Goal: Information Seeking & Learning: Learn about a topic

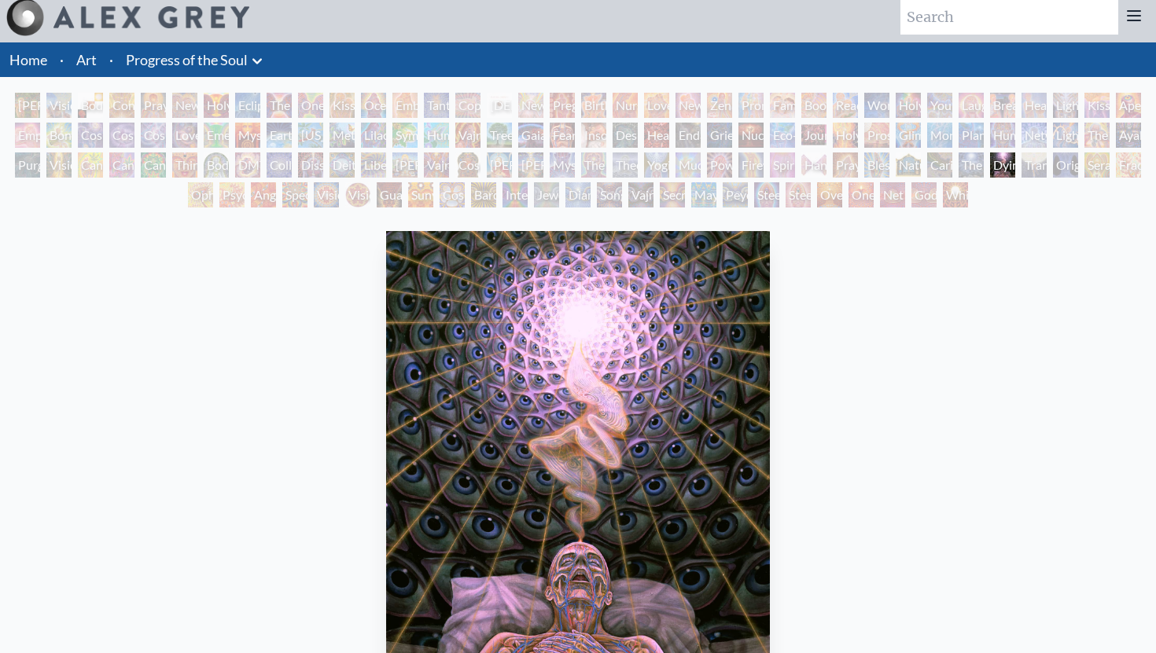
scroll to position [7, 0]
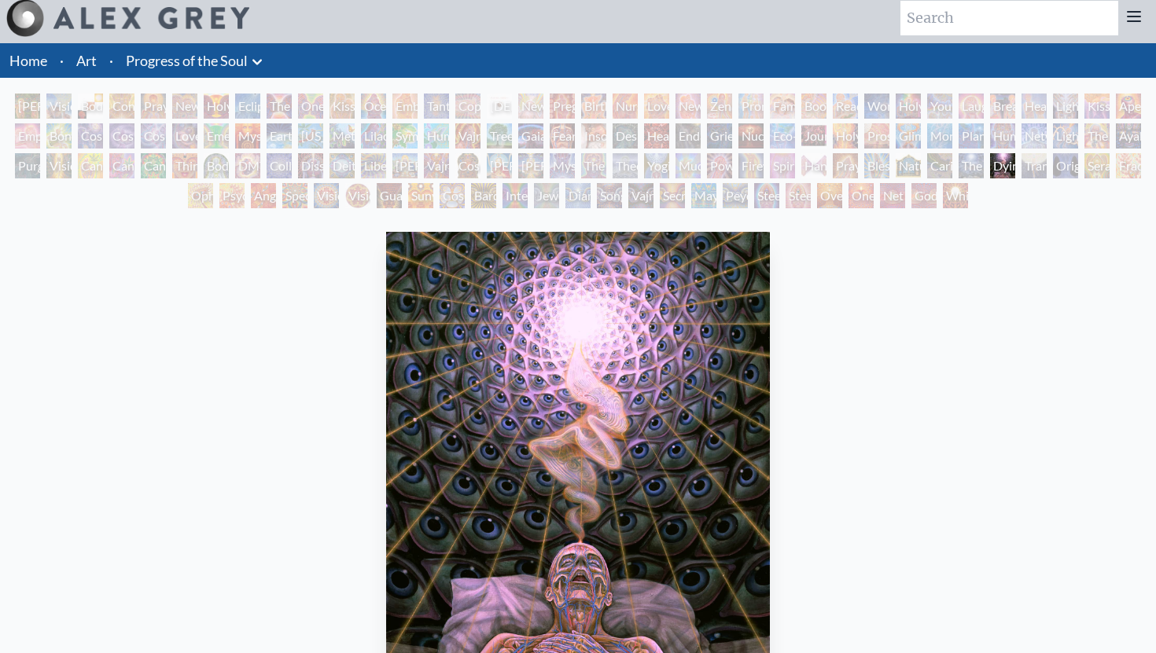
click at [36, 104] on div "[PERSON_NAME] & Eve" at bounding box center [27, 106] width 25 height 25
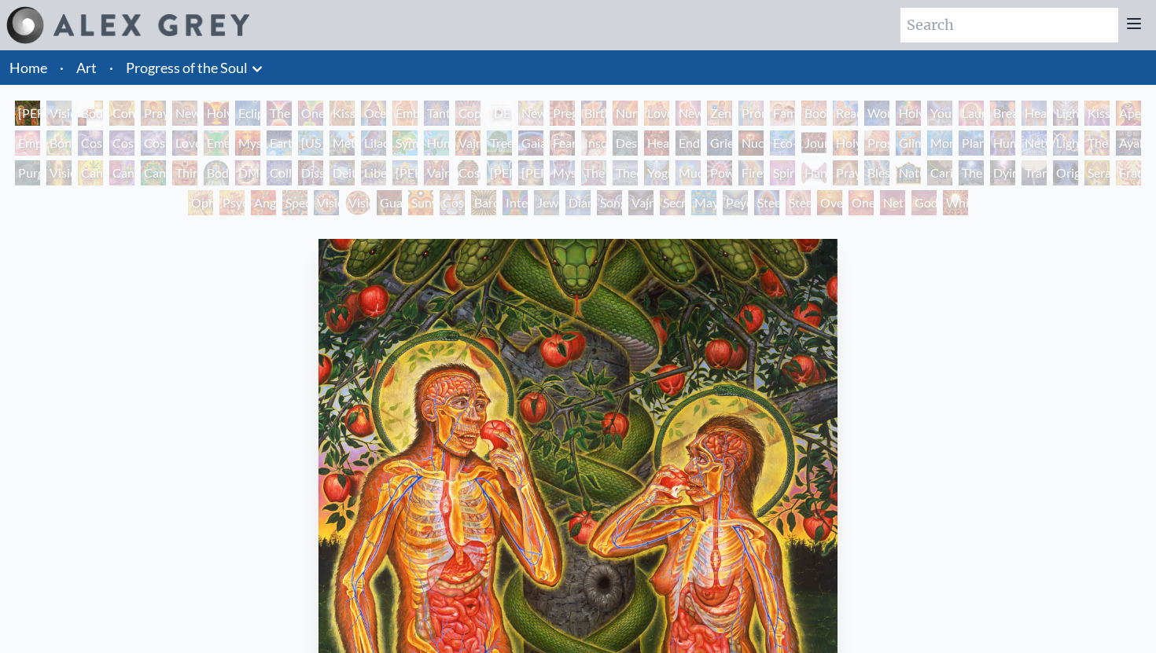
click at [72, 112] on div "Visionary Origin of Language" at bounding box center [58, 113] width 25 height 25
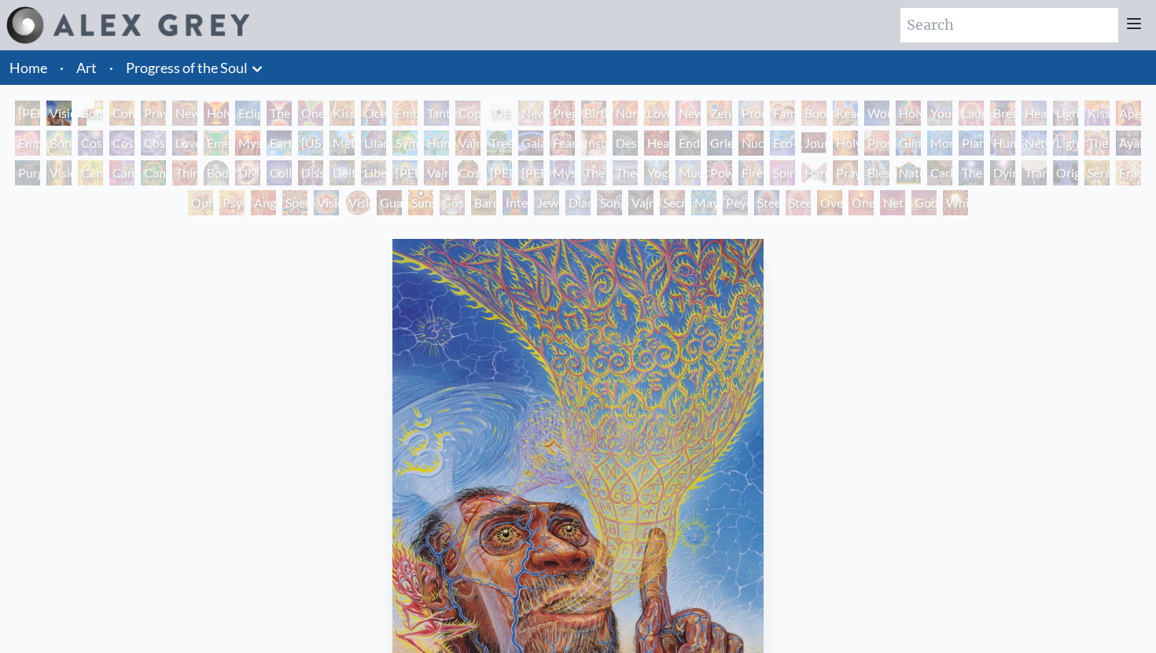
click at [20, 113] on div "[PERSON_NAME] & Eve" at bounding box center [27, 113] width 25 height 25
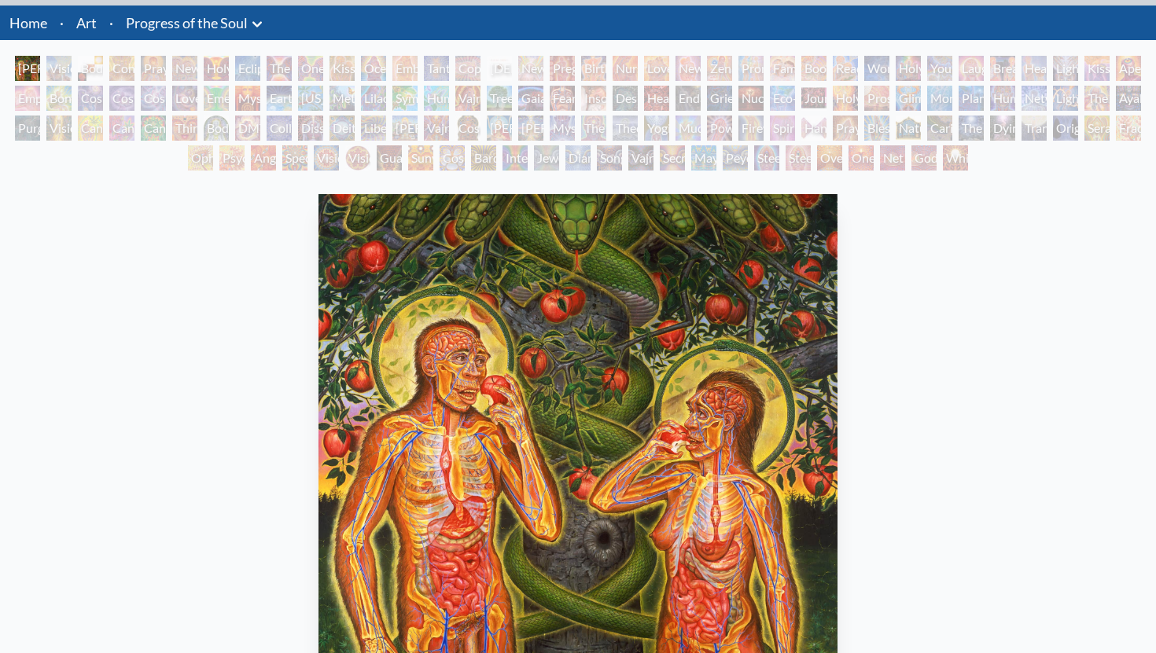
scroll to position [42, 0]
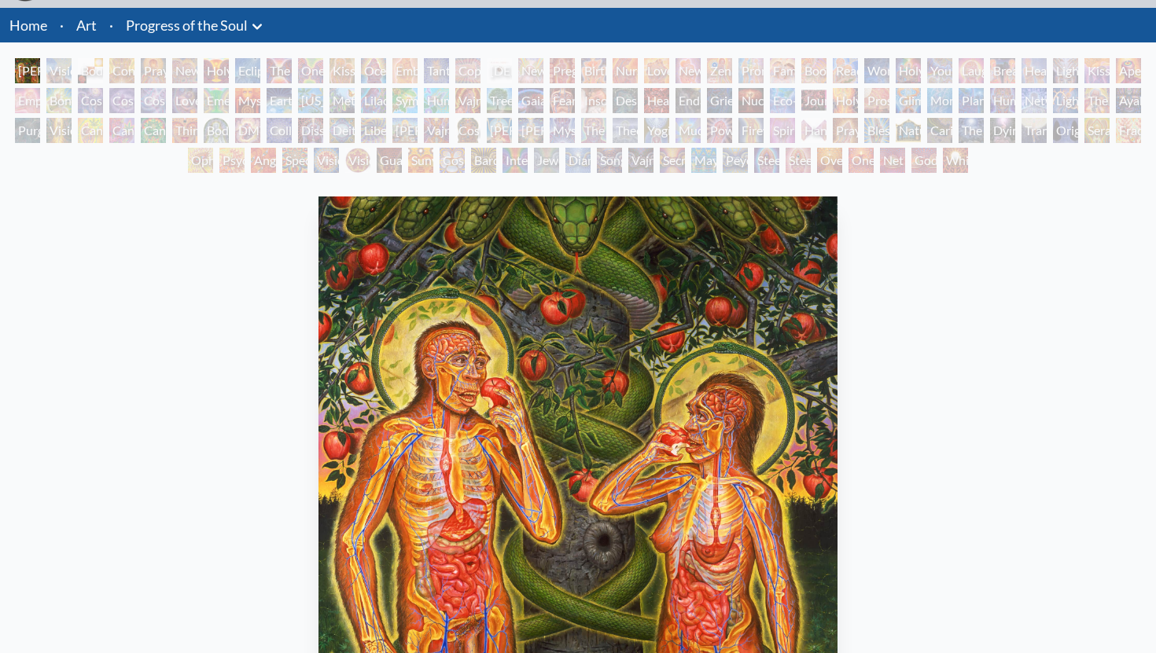
click at [103, 68] on div "Body, Mind, Spirit" at bounding box center [90, 70] width 25 height 25
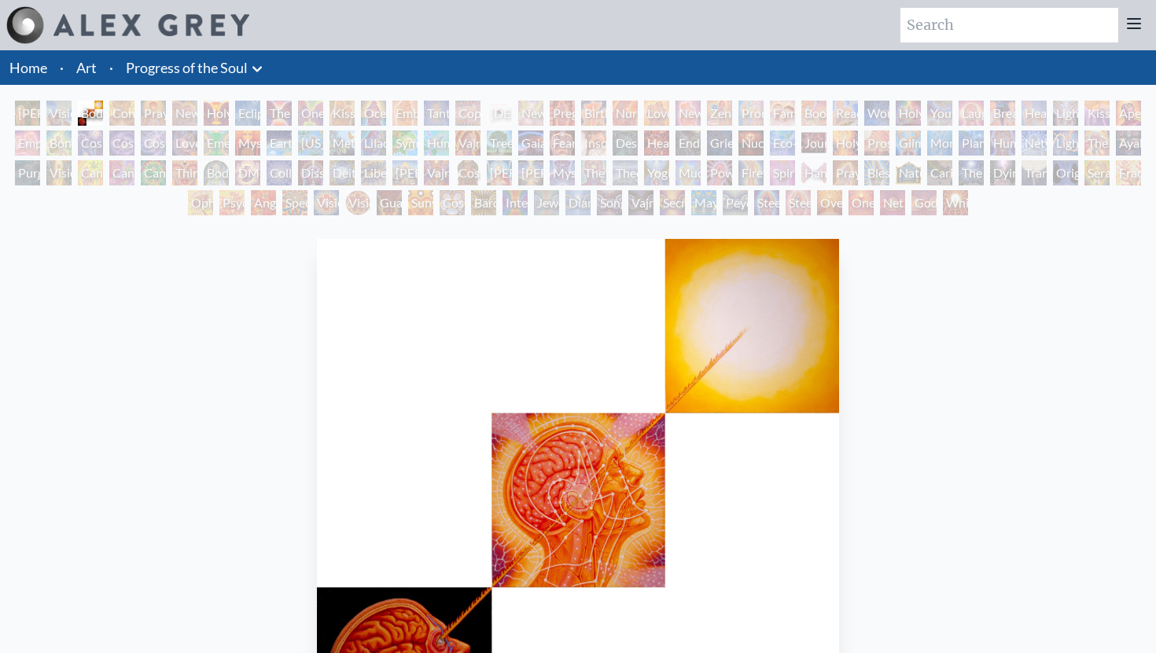
click at [134, 113] on div "Contemplation" at bounding box center [121, 113] width 25 height 25
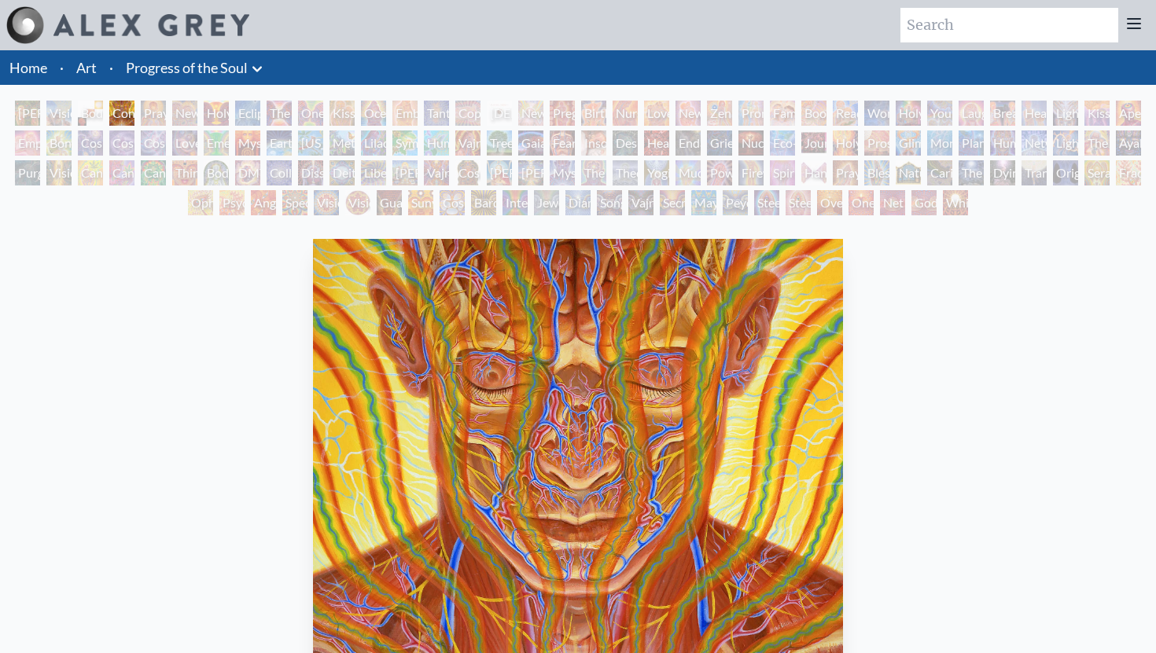
click at [186, 116] on div "New Man New Woman" at bounding box center [184, 113] width 25 height 25
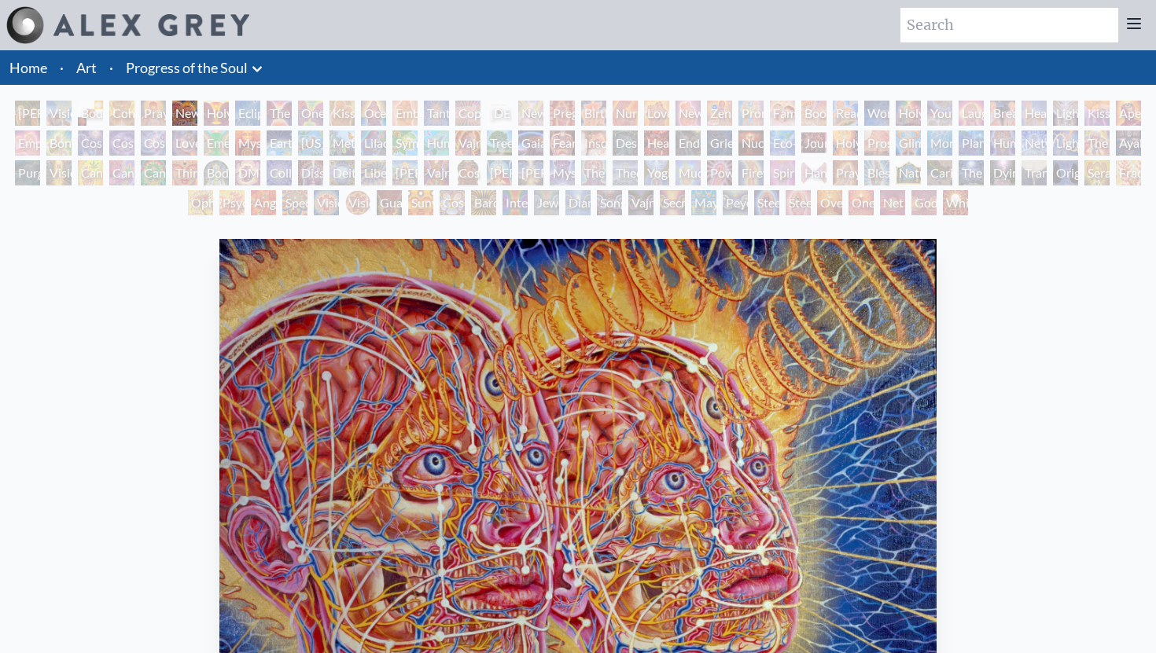
click at [28, 138] on div "Empowerment" at bounding box center [27, 143] width 25 height 25
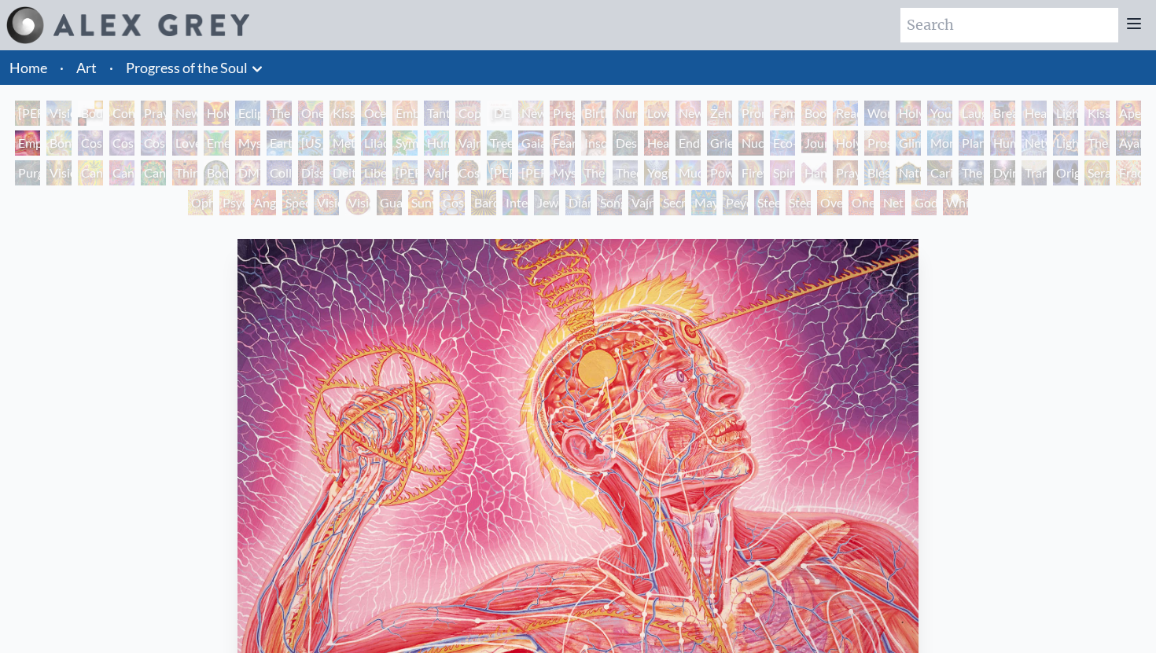
click at [29, 110] on div "[PERSON_NAME] & Eve" at bounding box center [27, 113] width 25 height 25
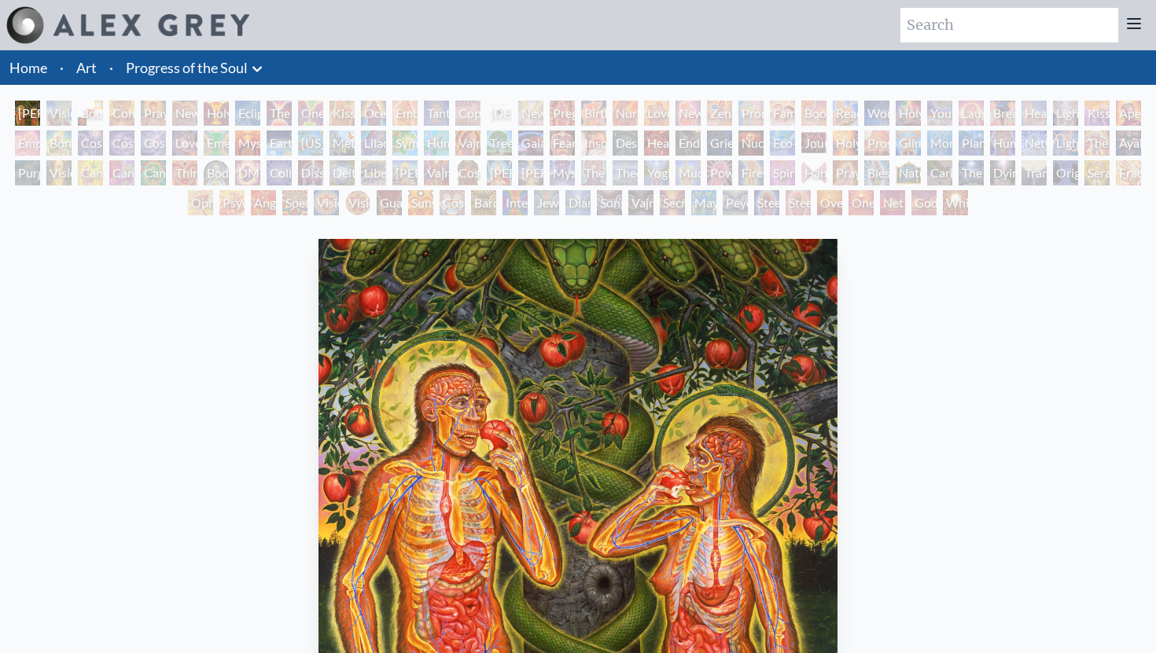
click at [62, 115] on div "Visionary Origin of Language" at bounding box center [58, 113] width 25 height 25
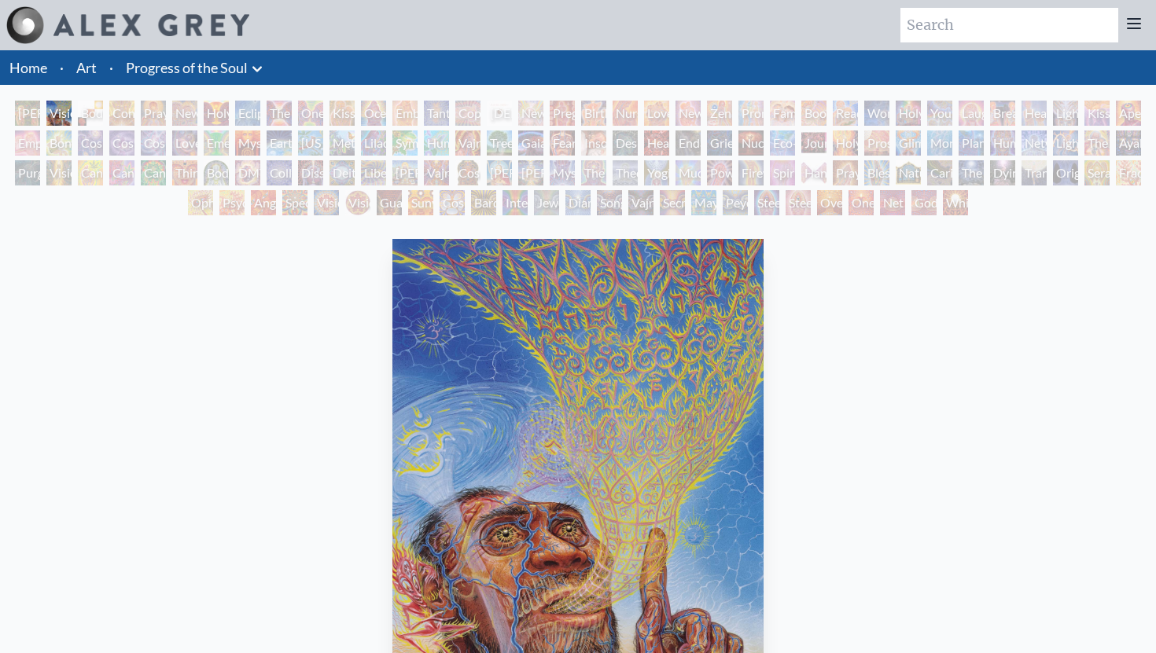
click at [824, 142] on div "Journey of the Wounded Healer" at bounding box center [813, 143] width 25 height 25
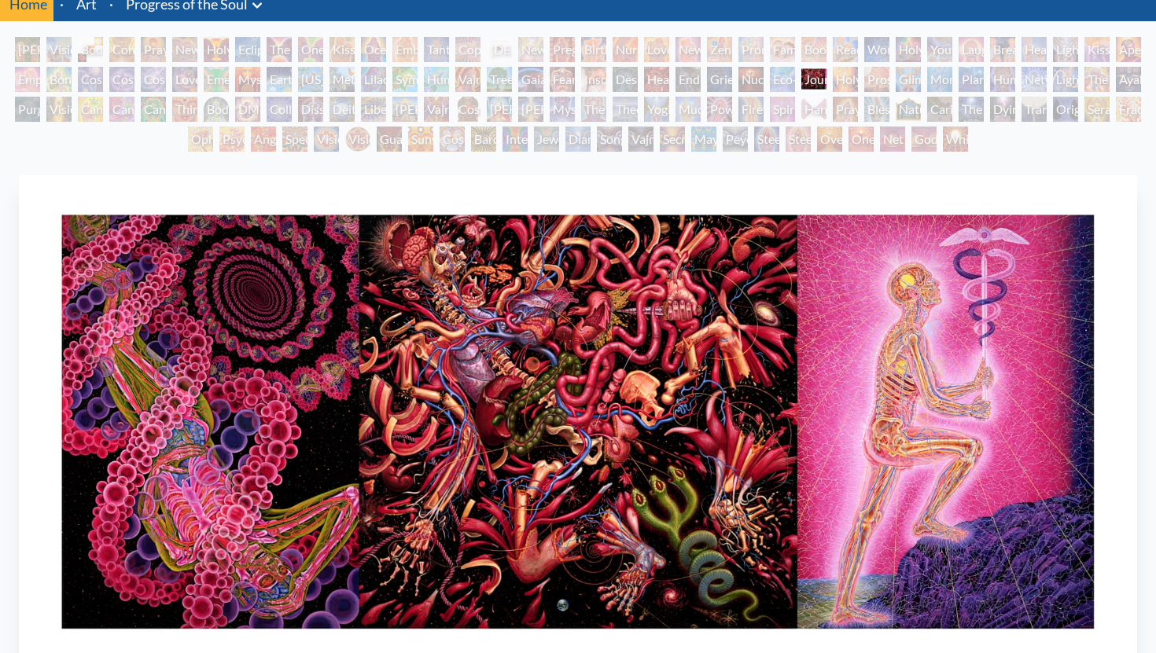
scroll to position [24, 0]
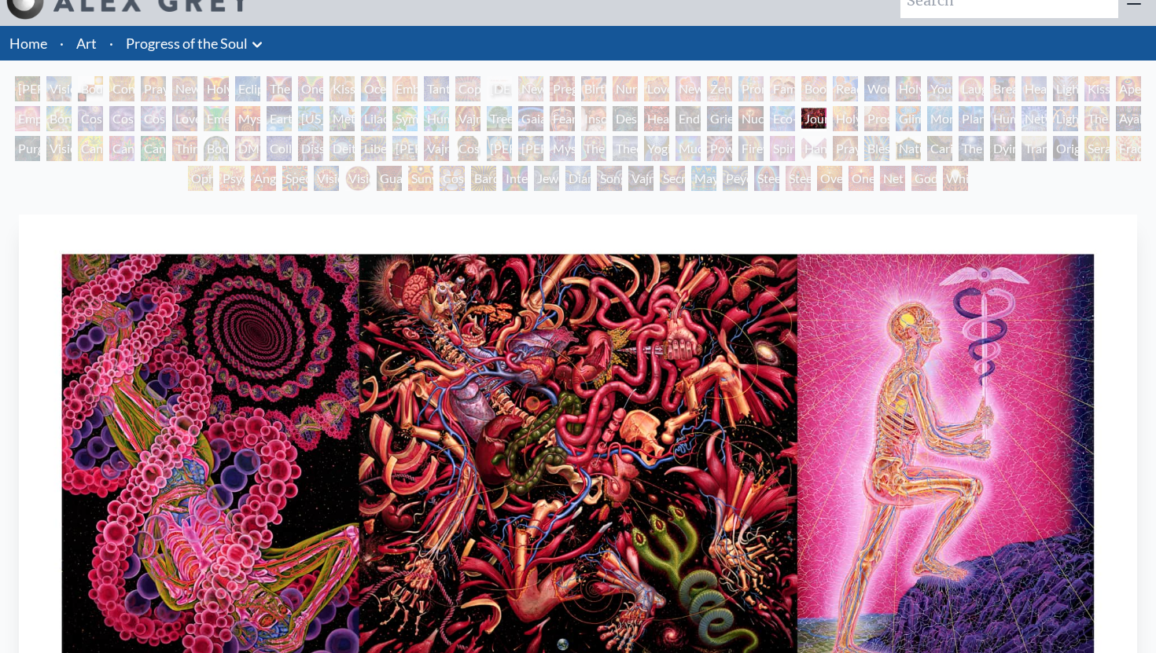
click at [739, 117] on div "Nuclear Crucifixion" at bounding box center [750, 118] width 25 height 25
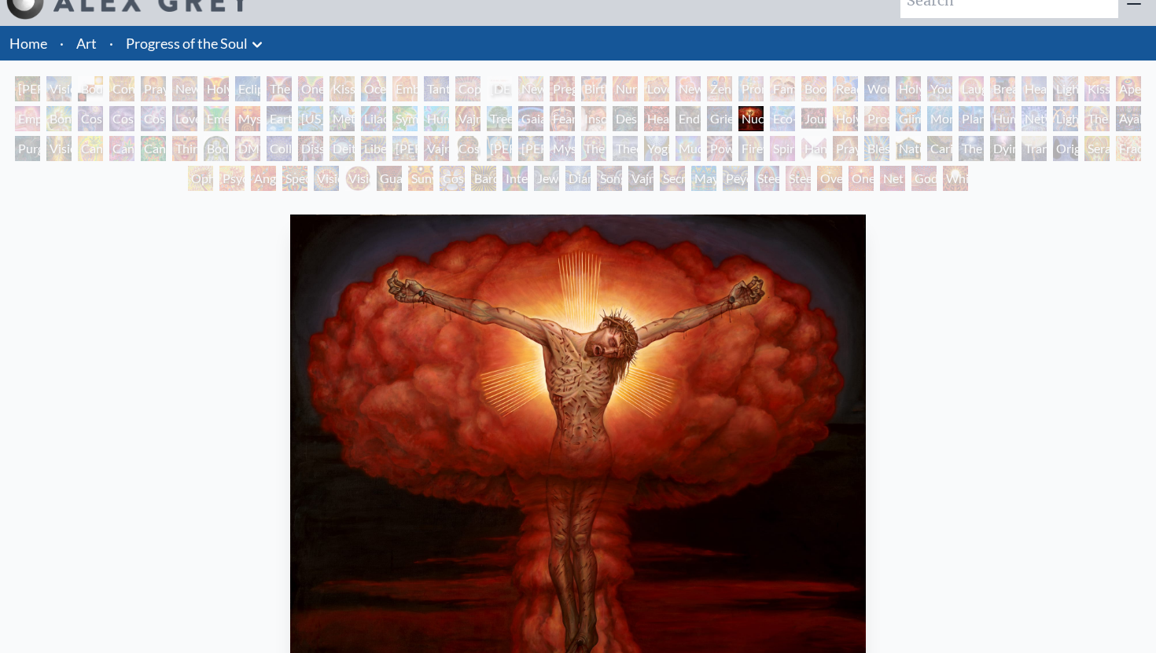
click at [693, 120] on div "Endarkenment" at bounding box center [687, 118] width 25 height 25
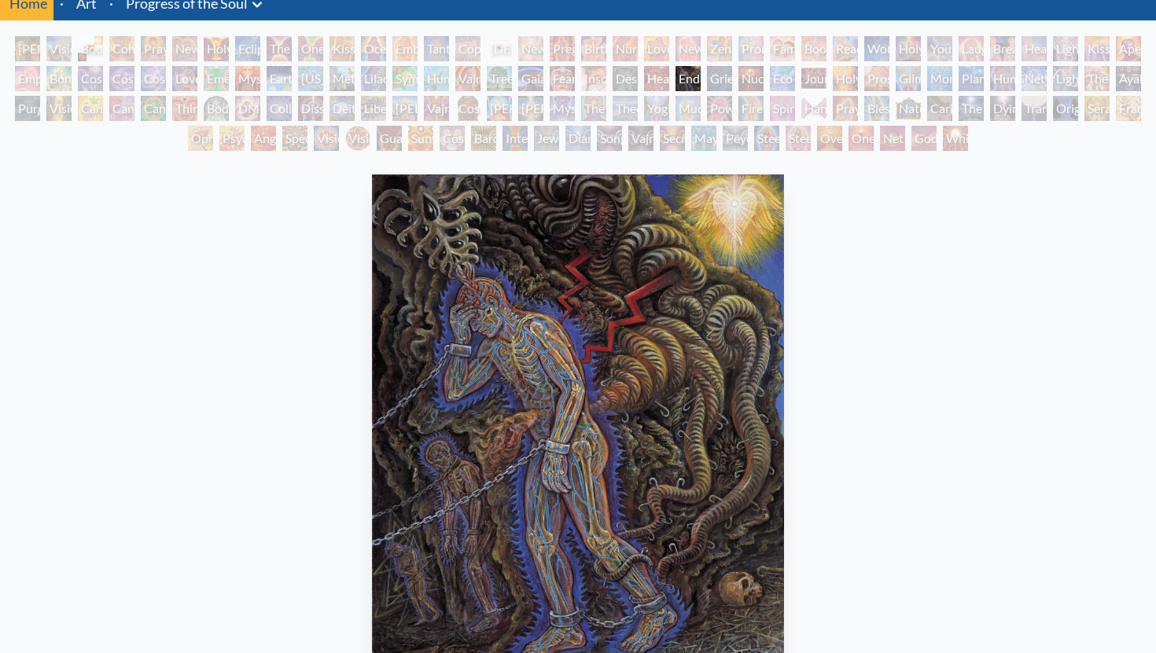
scroll to position [69, 0]
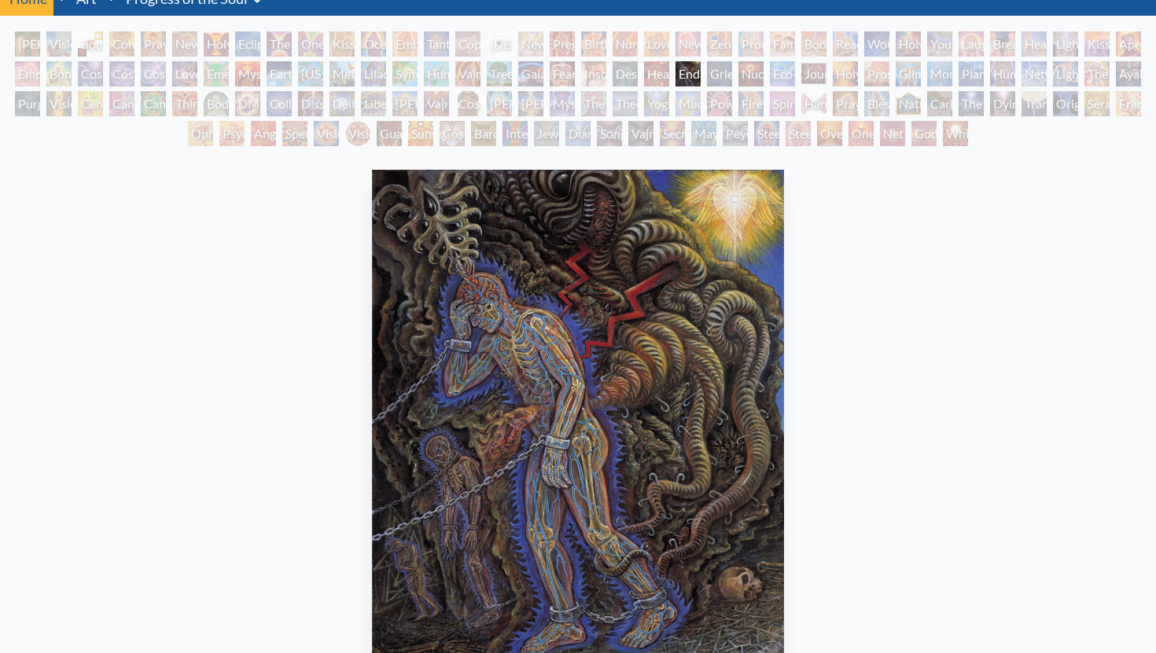
click at [592, 97] on div "The Seer" at bounding box center [593, 103] width 25 height 25
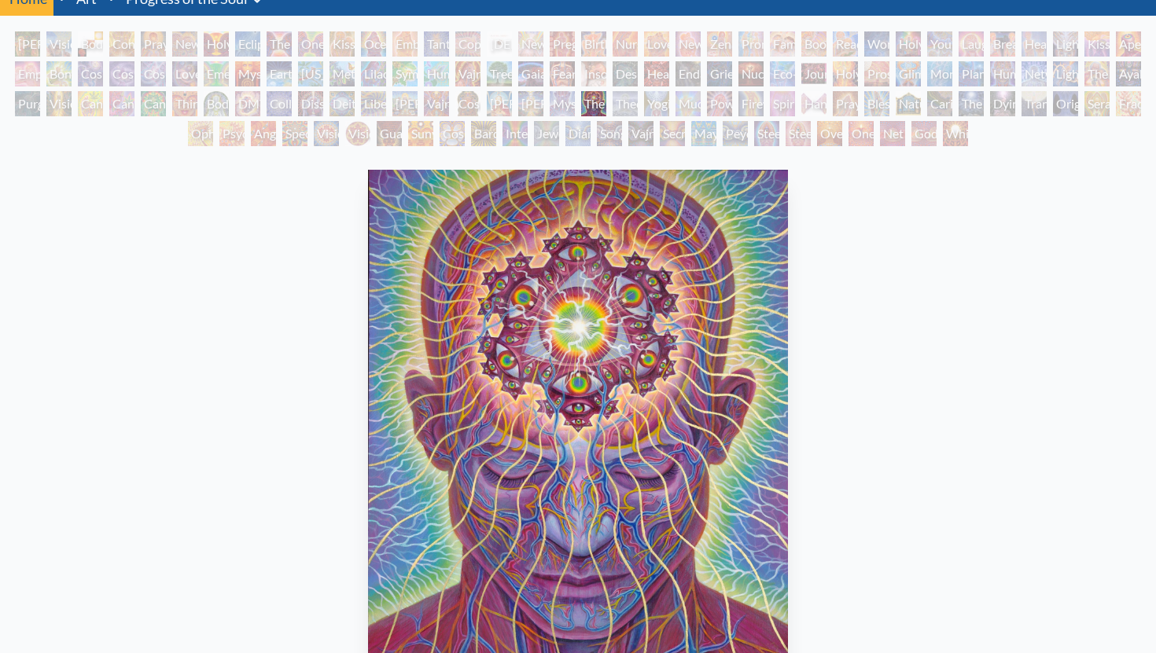
click at [448, 104] on div "Vajra Guru" at bounding box center [436, 103] width 25 height 25
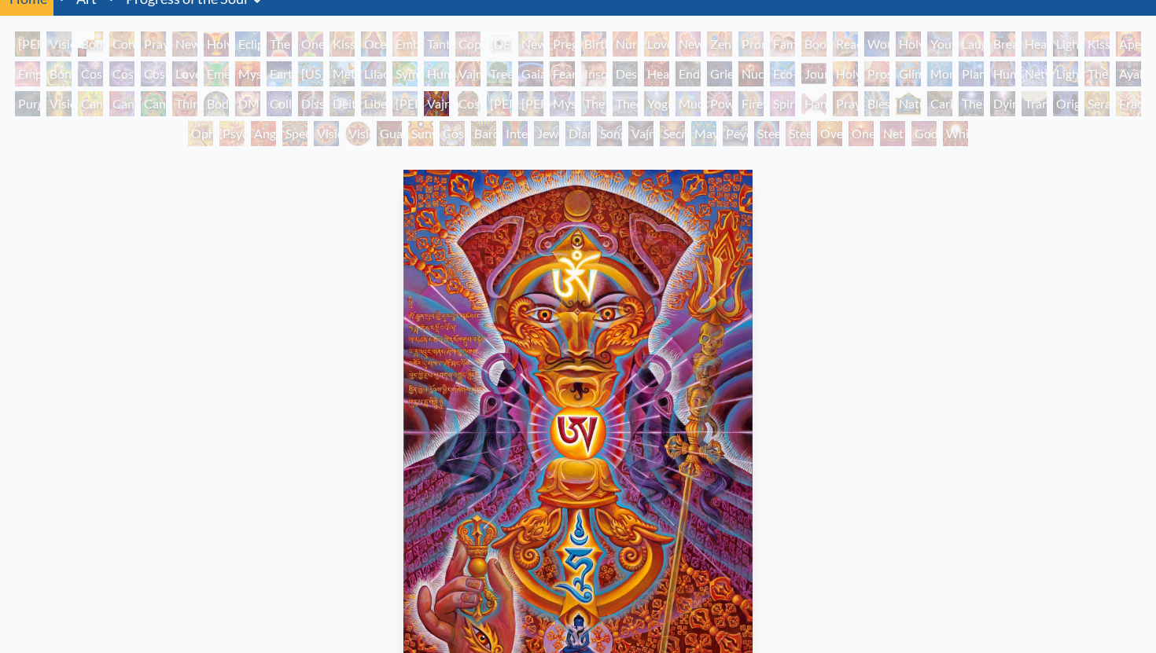
click at [341, 39] on div "Kissing" at bounding box center [341, 43] width 25 height 25
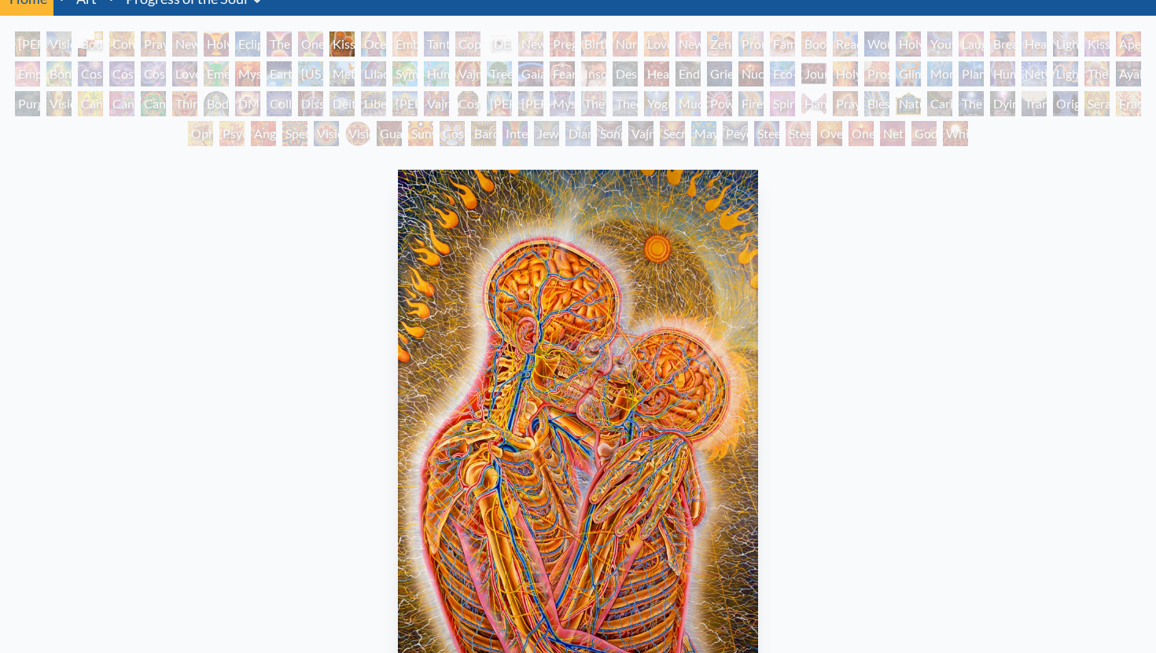
click at [344, 81] on div "Metamorphosis" at bounding box center [341, 73] width 25 height 25
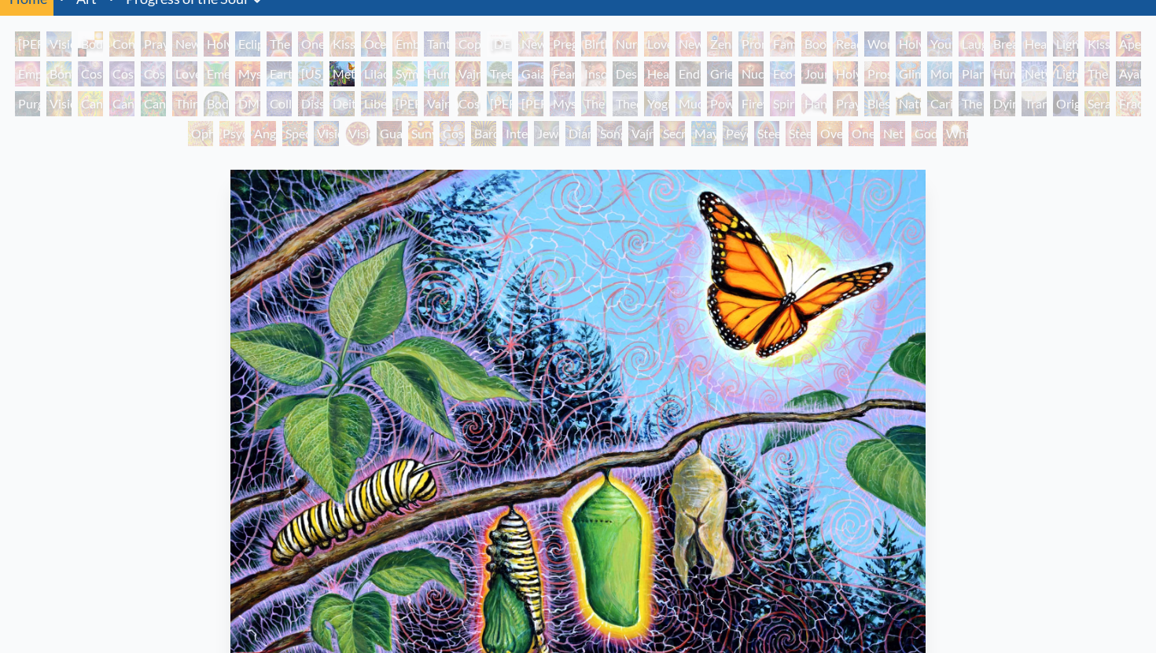
click at [309, 77] on div "[US_STATE] Song" at bounding box center [310, 73] width 25 height 25
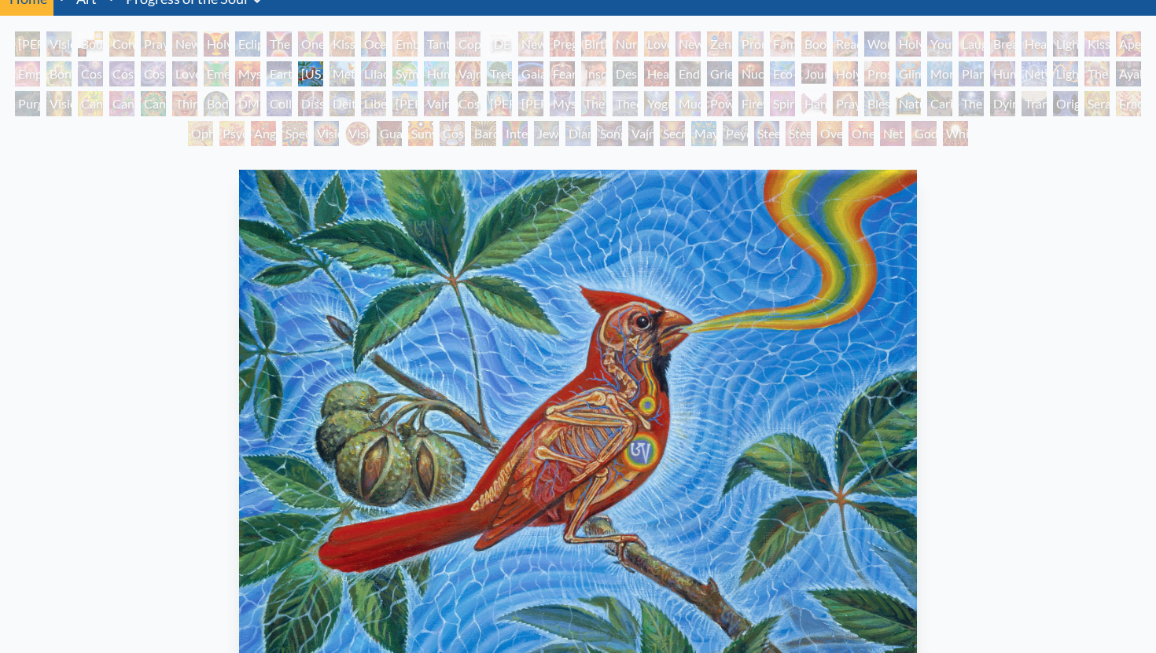
click at [248, 76] on div "Mysteriosa 2" at bounding box center [247, 73] width 25 height 25
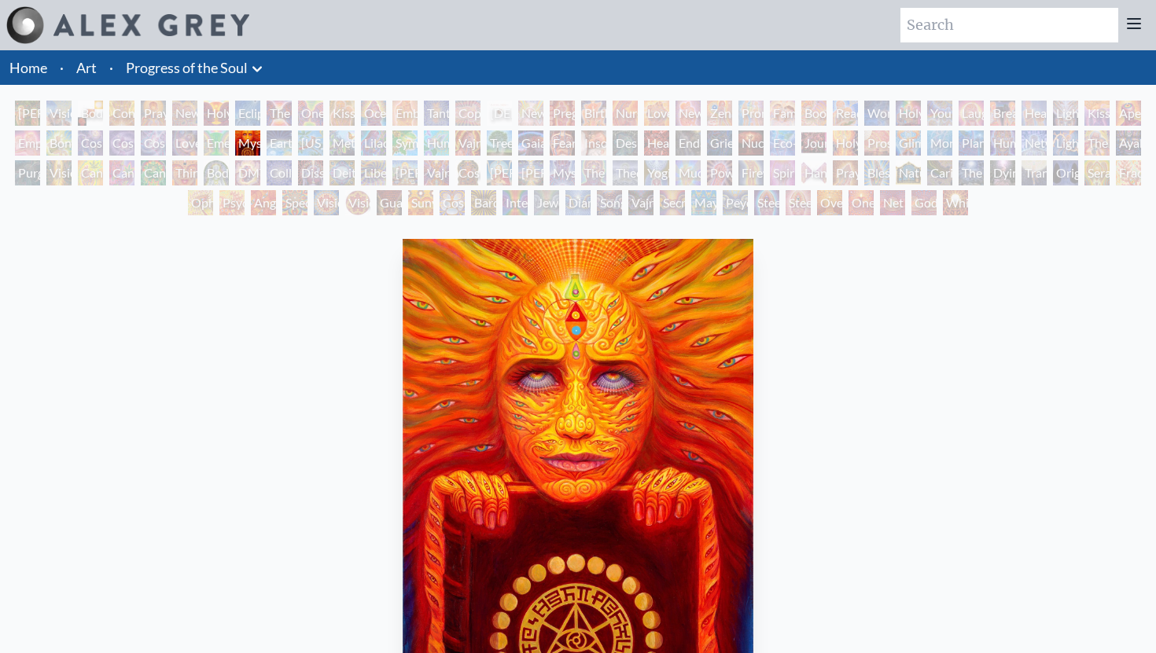
click at [148, 141] on div "Cosmic Lovers" at bounding box center [153, 143] width 25 height 25
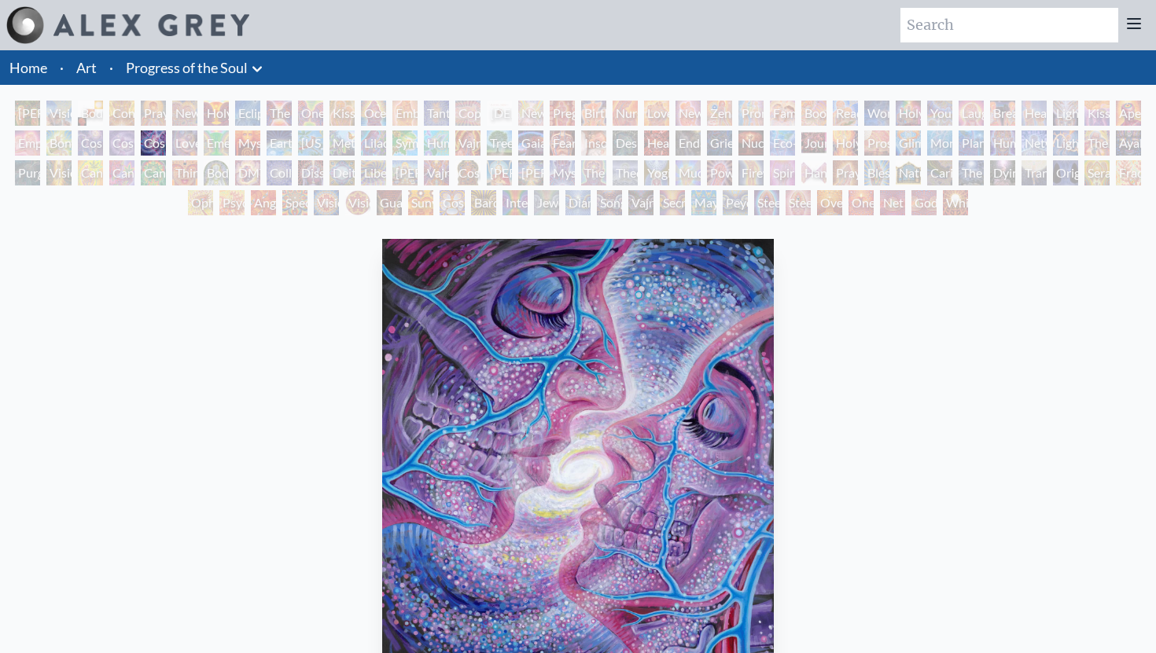
click at [160, 109] on div "Praying" at bounding box center [153, 113] width 25 height 25
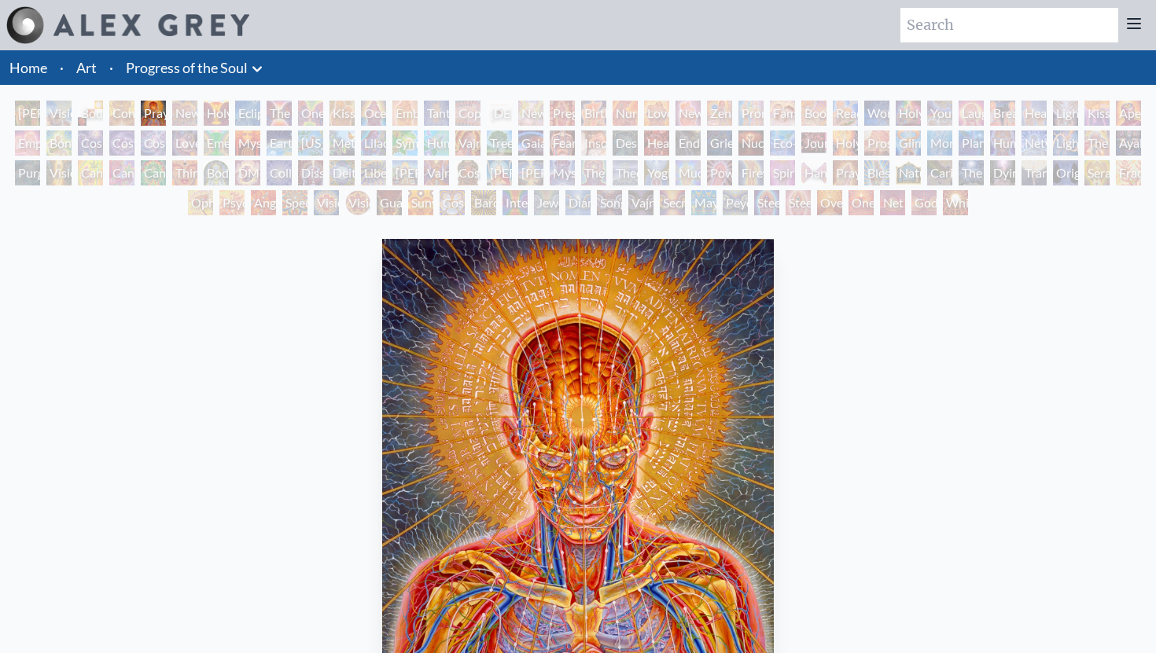
click at [101, 111] on div "Body, Mind, Spirit" at bounding box center [90, 113] width 25 height 25
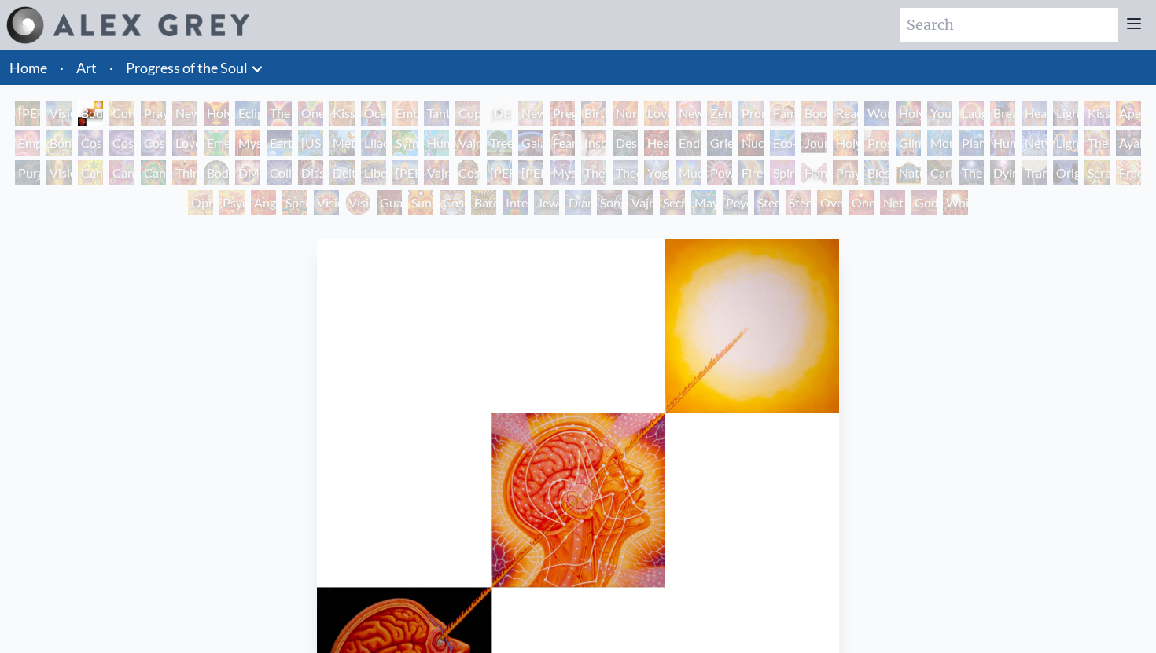
click at [40, 114] on div "[PERSON_NAME] & Eve" at bounding box center [27, 113] width 25 height 25
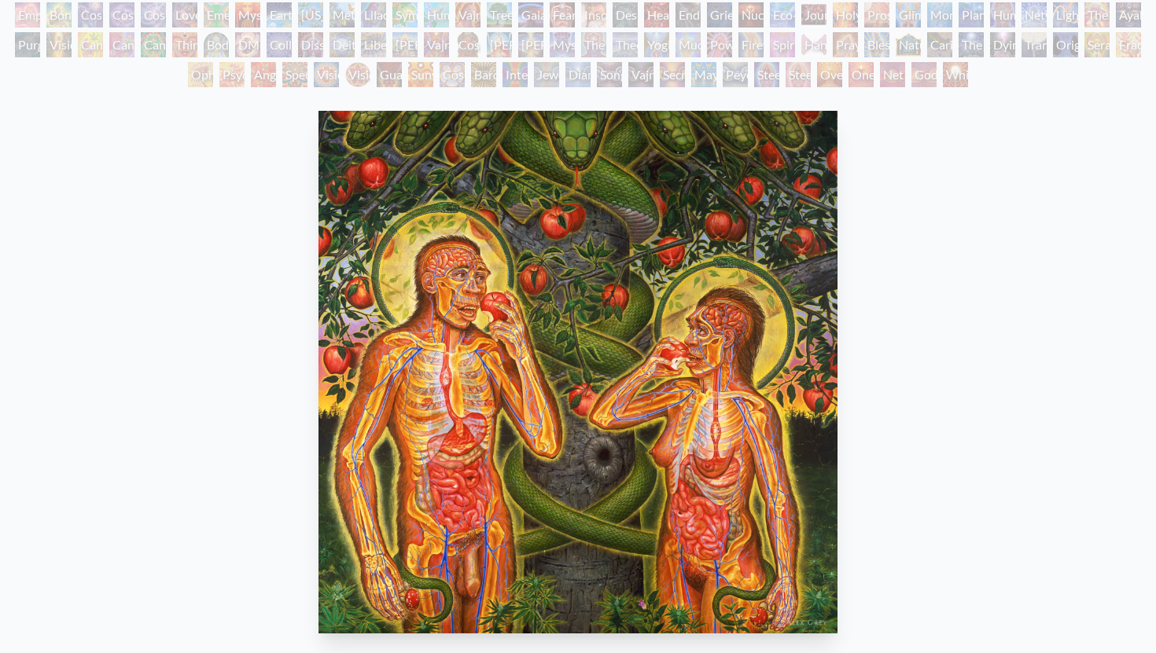
scroll to position [127, 0]
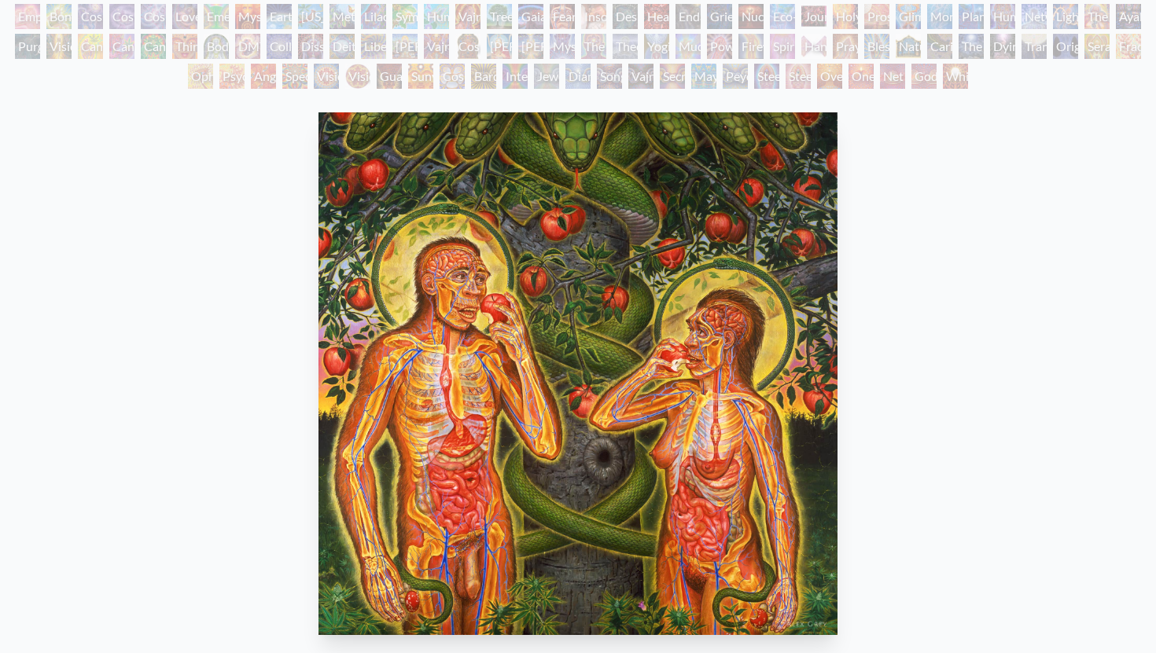
click at [67, 13] on div "Bond" at bounding box center [58, 16] width 25 height 25
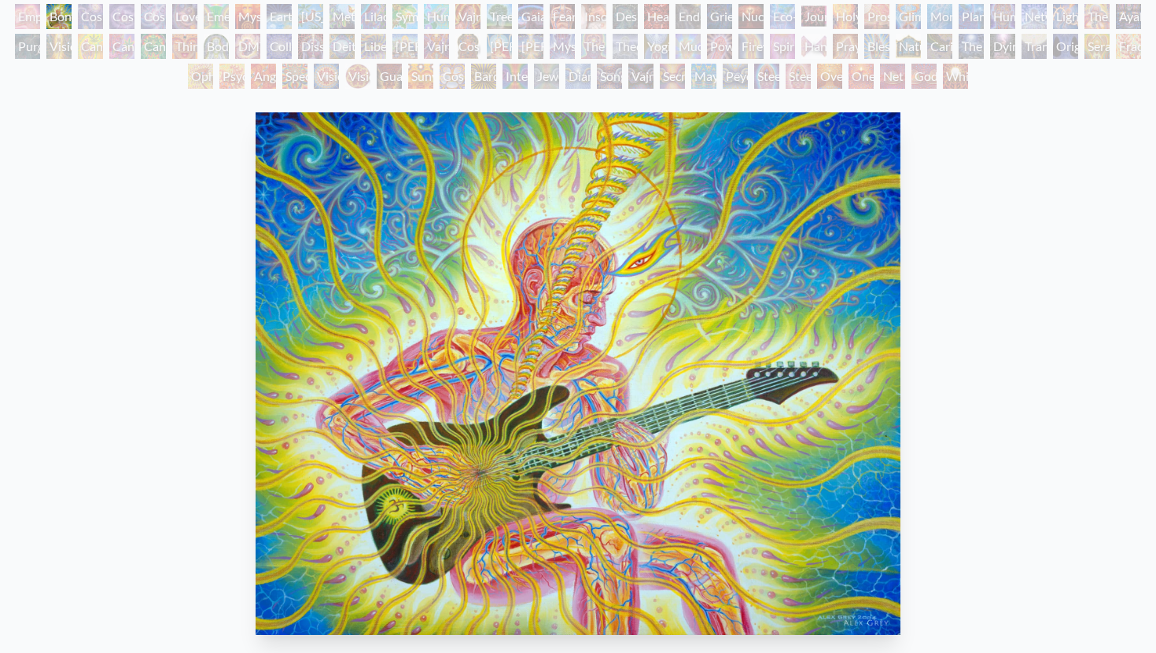
click at [110, 53] on div "Cannabis Sutra" at bounding box center [121, 46] width 25 height 25
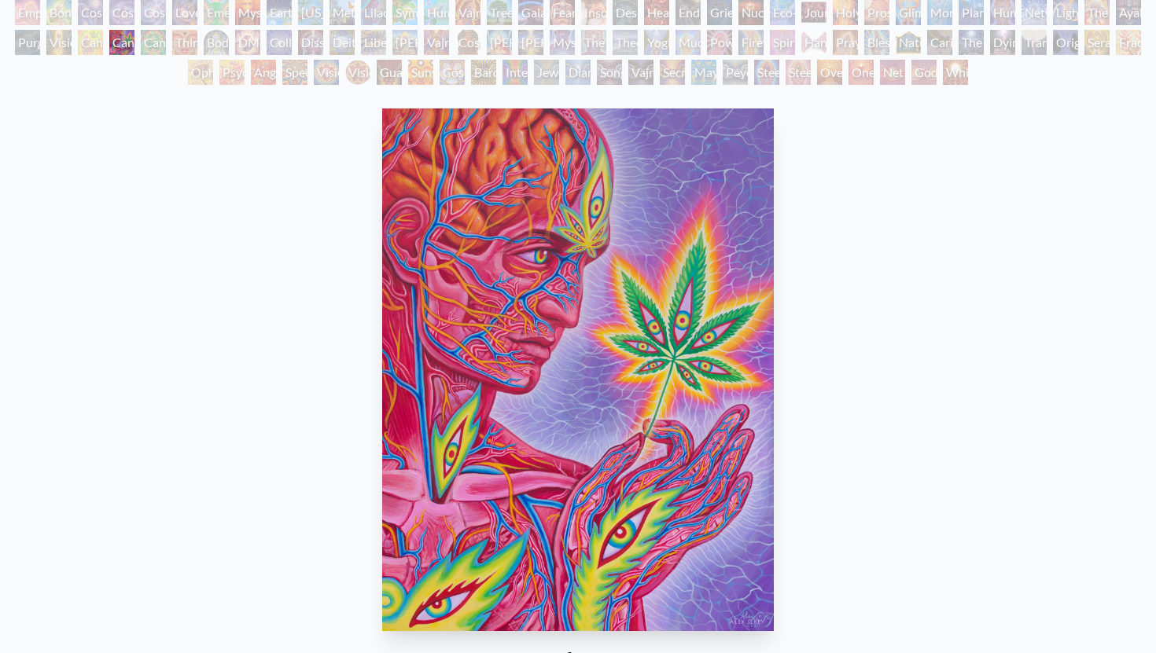
scroll to position [132, 0]
